Goal: Task Accomplishment & Management: Manage account settings

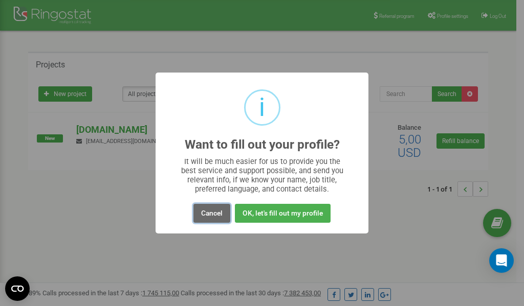
click at [210, 213] on button "Cancel" at bounding box center [211, 213] width 37 height 19
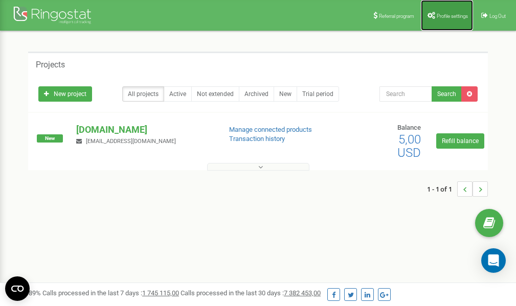
click at [440, 16] on span "Profile settings" at bounding box center [452, 16] width 31 height 6
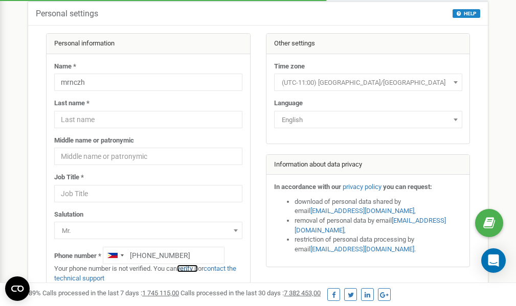
click at [192, 268] on link "verify it" at bounding box center [187, 269] width 21 height 8
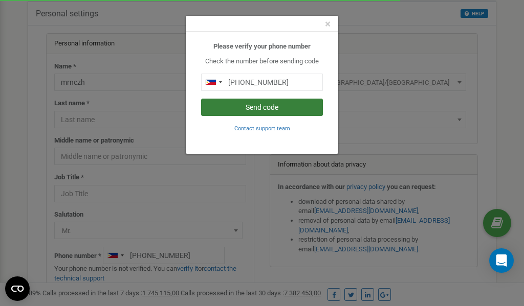
click at [271, 109] on button "Send code" at bounding box center [262, 107] width 122 height 17
